Goal: Information Seeking & Learning: Learn about a topic

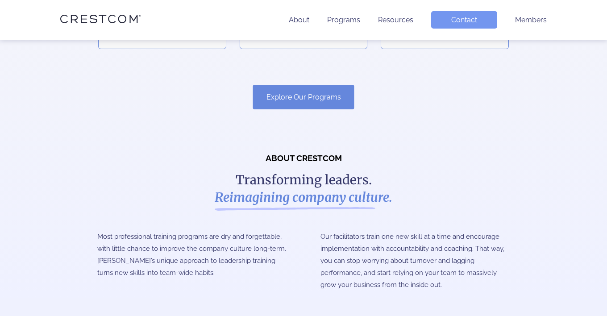
scroll to position [642, 0]
click at [300, 85] on link "Explore Our Programs" at bounding box center [303, 97] width 101 height 25
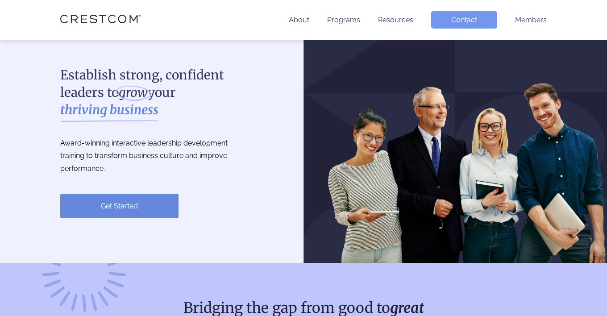
scroll to position [642, 0]
